Goal: Information Seeking & Learning: Find specific fact

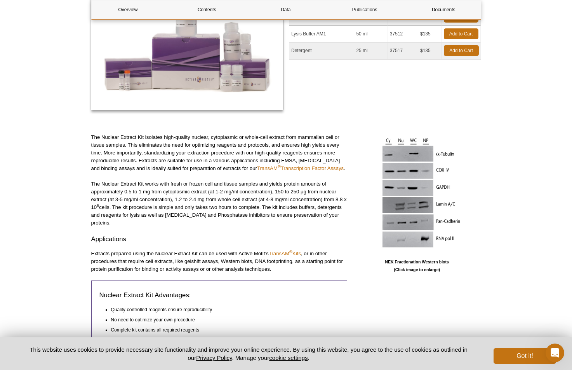
scroll to position [144, 0]
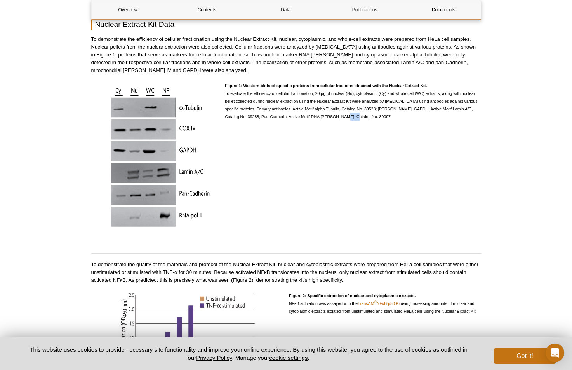
drag, startPoint x: 333, startPoint y: 109, endPoint x: 344, endPoint y: 109, distance: 11.3
click at [344, 109] on span "Figure 1: Western blots of specific proteins from cellular fractions obtained w…" at bounding box center [351, 101] width 253 height 36
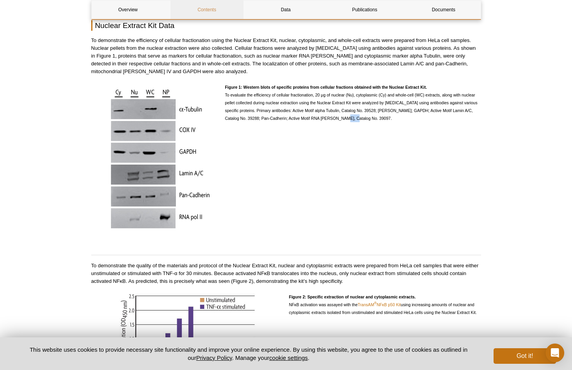
copy span "39097"
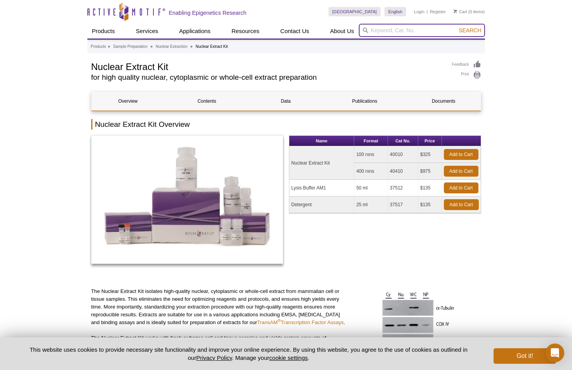
click at [395, 33] on input "search" at bounding box center [422, 30] width 126 height 13
paste input "39097"
type input "39097"
click at [457, 27] on button "Search" at bounding box center [470, 30] width 27 height 7
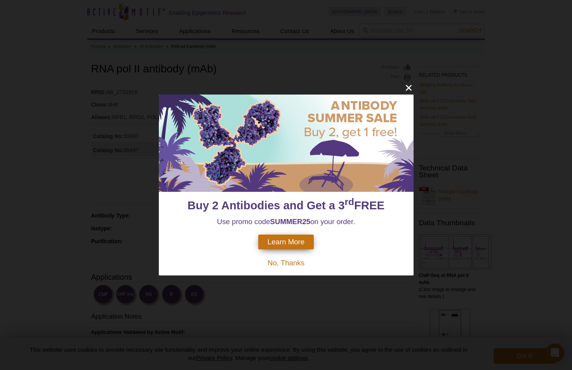
click at [292, 265] on span "No, Thanks" at bounding box center [286, 262] width 37 height 8
